Goal: Transaction & Acquisition: Purchase product/service

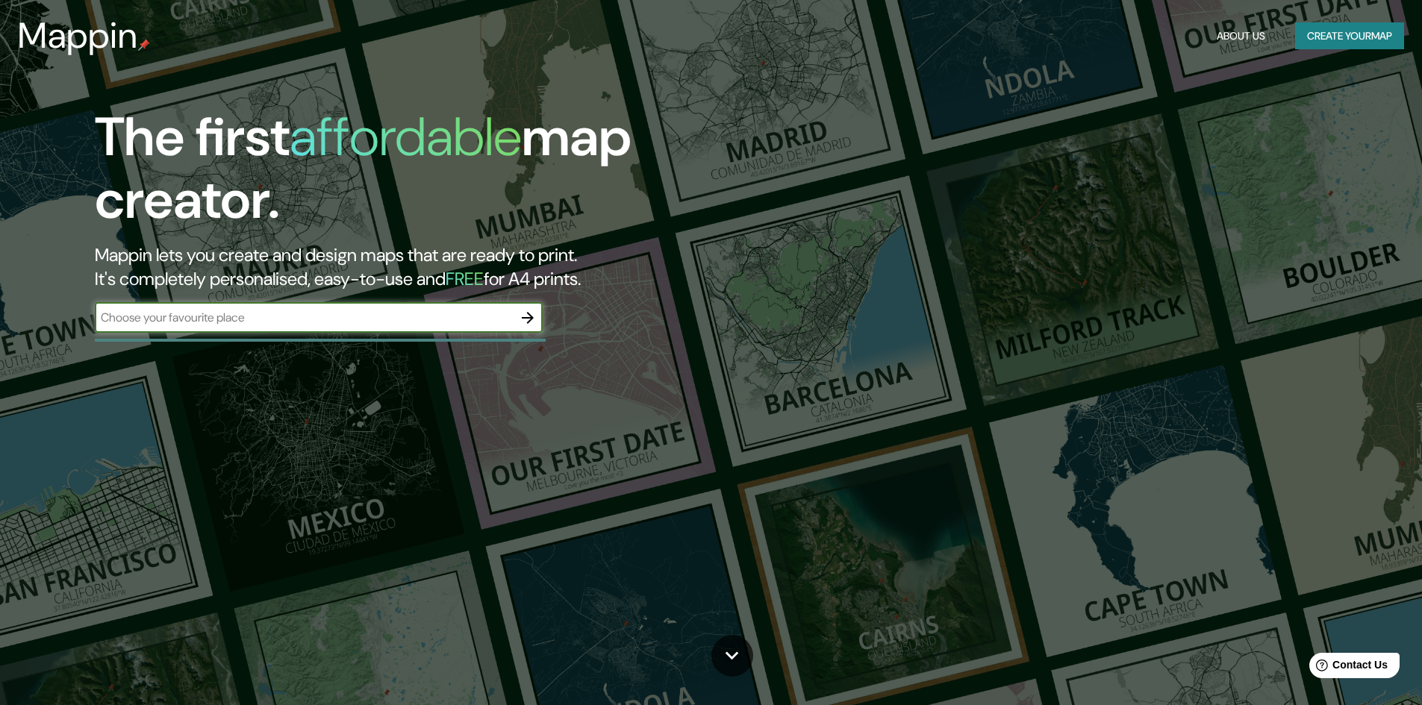
click at [370, 316] on input "text" at bounding box center [304, 317] width 418 height 17
type input "cusco"
click at [525, 307] on button "button" at bounding box center [528, 318] width 30 height 30
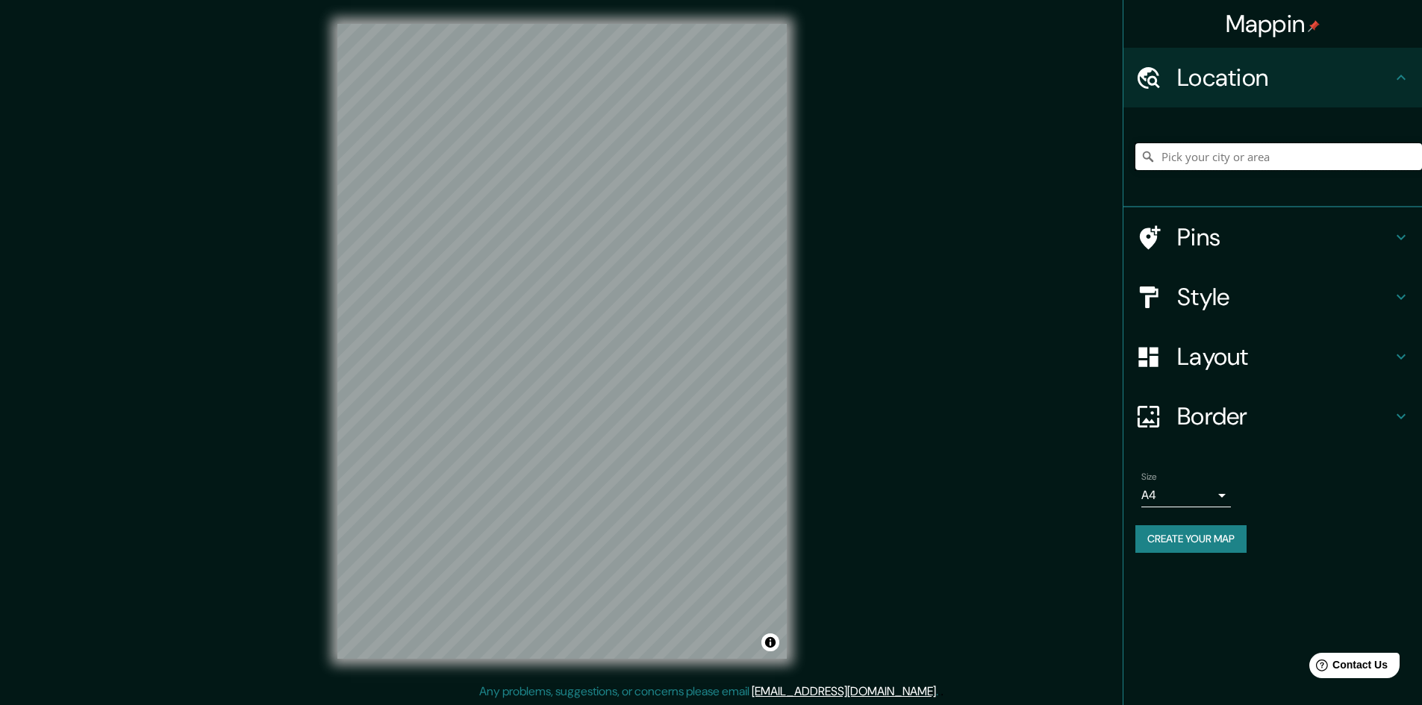
click at [1206, 162] on input "Pick your city or area" at bounding box center [1278, 156] width 287 height 27
click at [1274, 143] on div "chincheros cusco" at bounding box center [1278, 156] width 287 height 75
click at [1278, 148] on input "chincheros cusco" at bounding box center [1278, 156] width 287 height 27
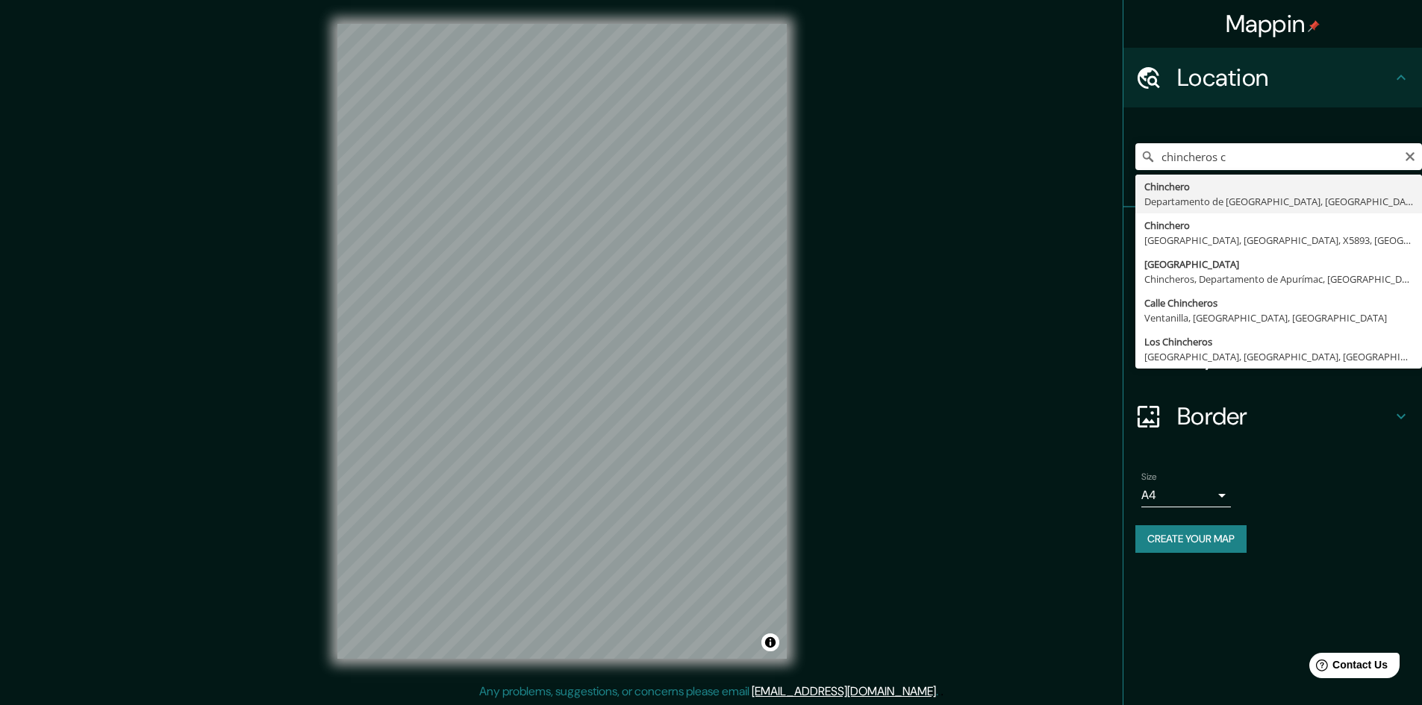
type input "Chinchero, [GEOGRAPHIC_DATA], [GEOGRAPHIC_DATA]"
